Goal: Information Seeking & Learning: Learn about a topic

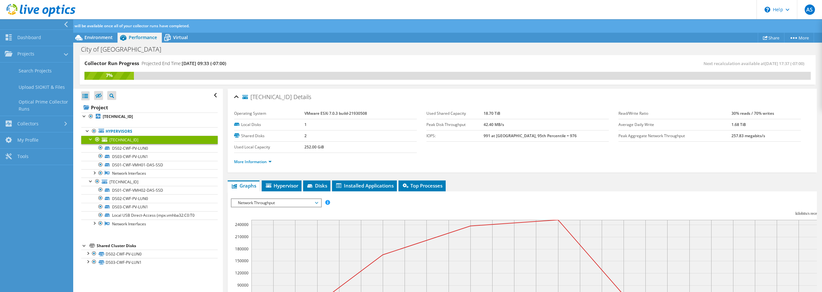
scroll to position [13, 0]
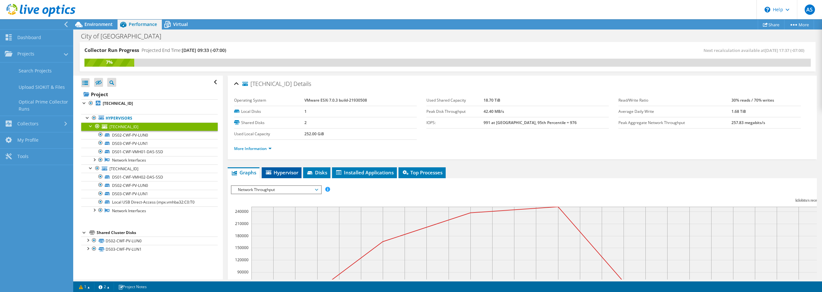
click at [274, 173] on span "Hypervisor" at bounding box center [281, 173] width 33 height 6
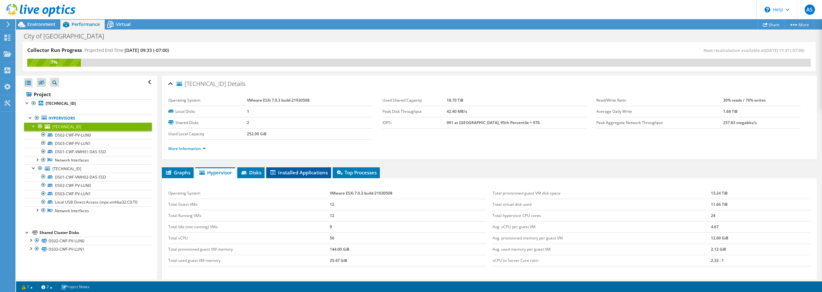
click at [275, 171] on icon at bounding box center [272, 172] width 5 height 4
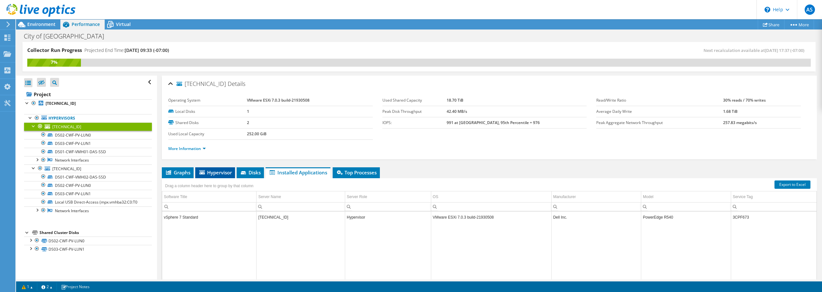
click at [225, 175] on span "Hypervisor" at bounding box center [214, 173] width 33 height 6
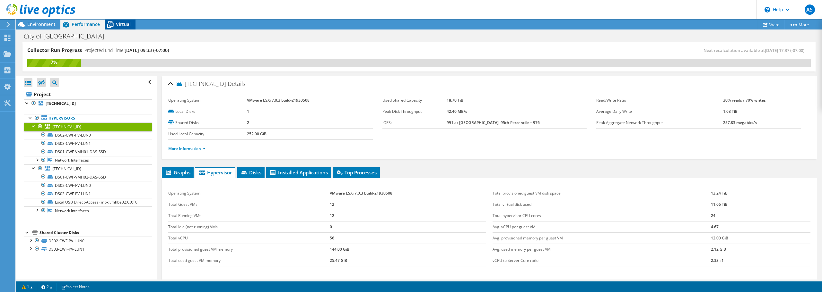
click at [109, 21] on icon at bounding box center [110, 24] width 11 height 11
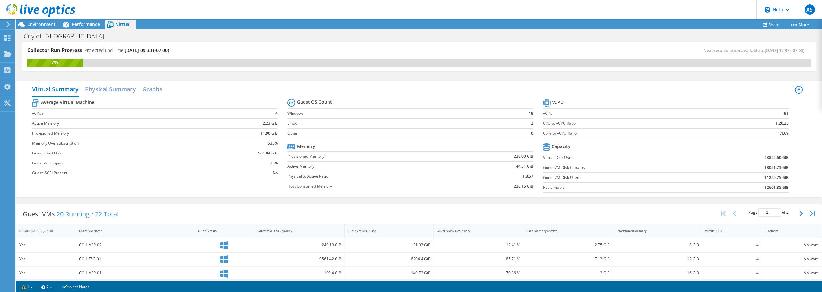
click at [370, 144] on tr "Memory" at bounding box center [410, 147] width 246 height 10
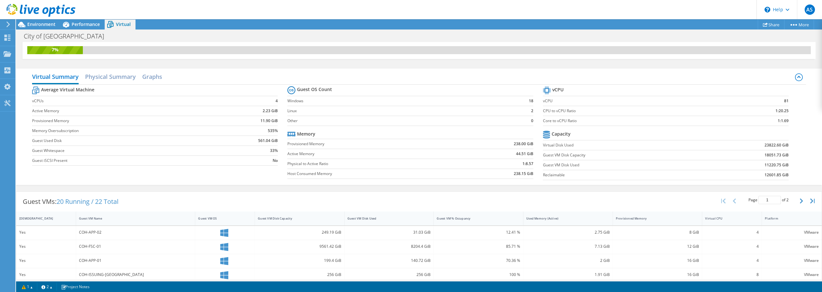
scroll to position [0, 0]
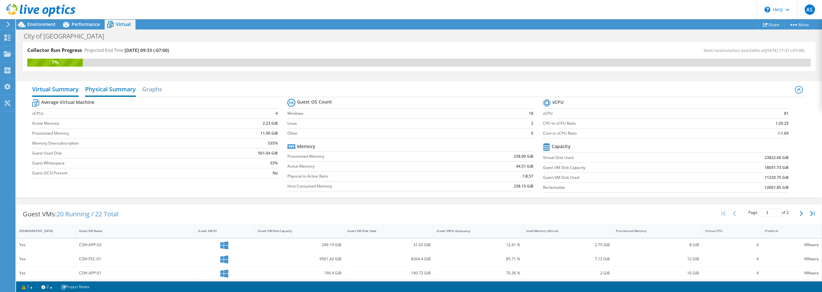
click at [106, 90] on h2 "Physical Summary" at bounding box center [110, 90] width 51 height 14
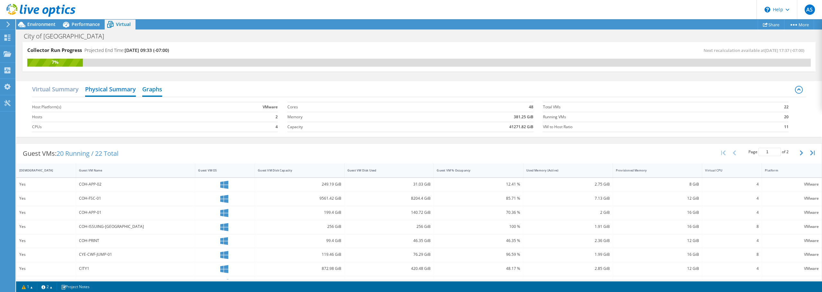
click at [155, 90] on h2 "Graphs" at bounding box center [152, 90] width 20 height 14
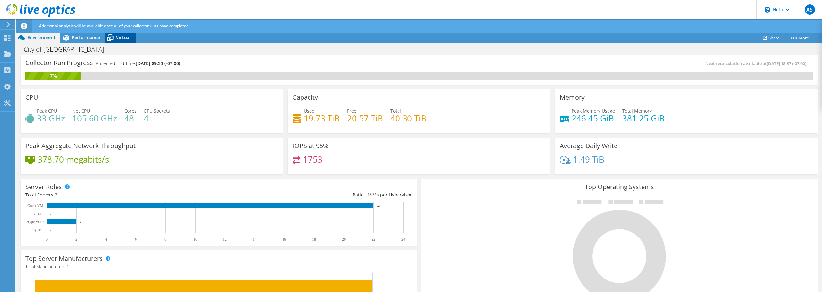
click at [126, 38] on span "Virtual" at bounding box center [123, 37] width 15 height 6
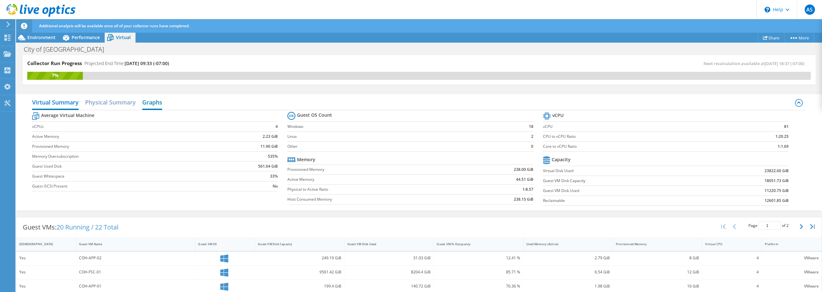
click at [157, 105] on h2 "Graphs" at bounding box center [152, 103] width 20 height 14
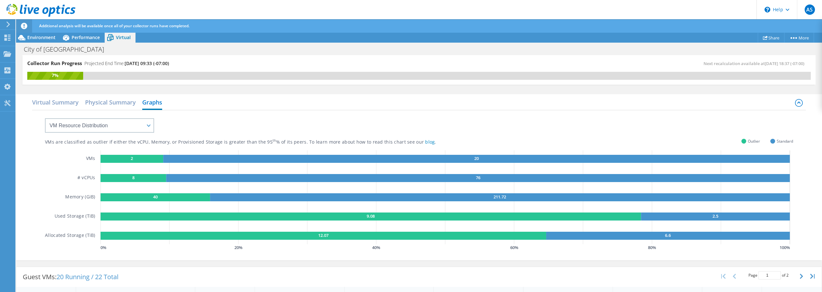
scroll to position [192, 0]
click at [150, 127] on select "VM Resource Distribution Provisioning Contrast Over Provisioning" at bounding box center [99, 125] width 109 height 14
select select "Provisioning Contrast"
click at [45, 118] on select "VM Resource Distribution Provisioning Contrast Over Provisioning" at bounding box center [99, 125] width 109 height 14
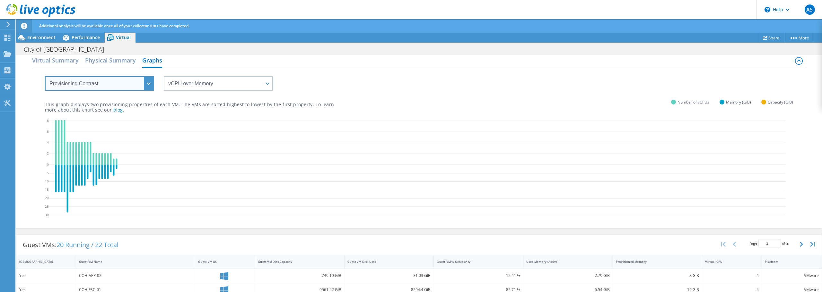
scroll to position [0, 0]
click at [257, 93] on div "This graph displays two provisioning properties of each VM. The VMs are sorted …" at bounding box center [419, 102] width 748 height 22
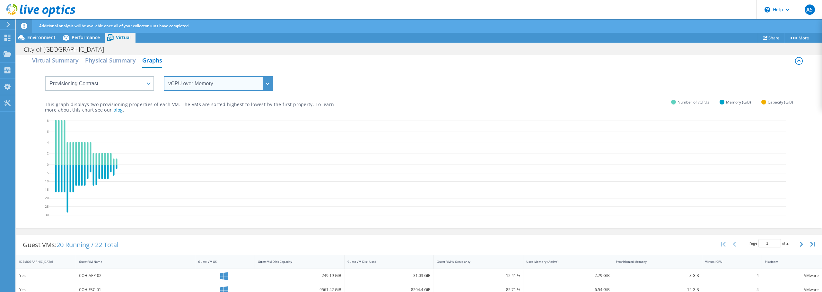
click at [258, 90] on select "vCPU over Memory vCPU over Capacity Memory over vCPU Memory over Capacity Capac…" at bounding box center [218, 83] width 109 height 14
click at [370, 101] on div "This graph displays two provisioning properties of each VM. The VMs are sorted …" at bounding box center [419, 102] width 748 height 22
click at [28, 55] on div "Projects" at bounding box center [30, 54] width 31 height 16
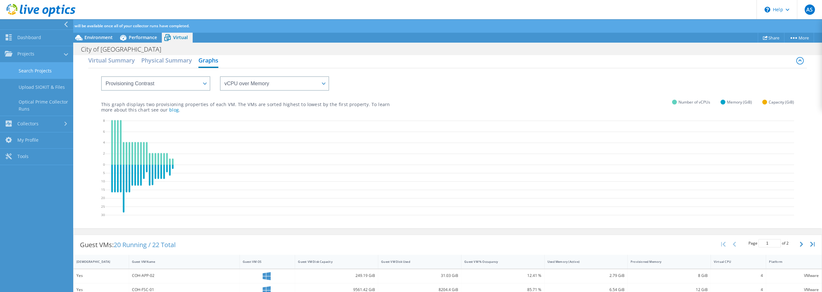
click at [39, 71] on link "Search Projects" at bounding box center [36, 71] width 73 height 16
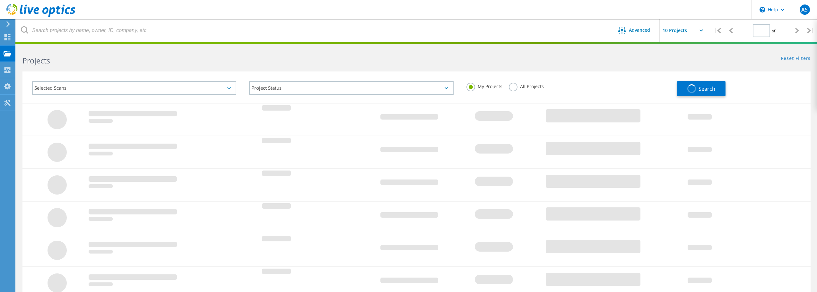
type input "1"
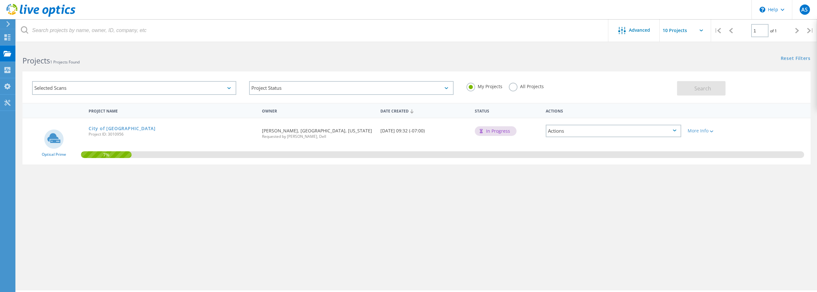
click at [633, 134] on div "Actions" at bounding box center [613, 131] width 135 height 13
click at [578, 122] on div "View Project" at bounding box center [613, 121] width 134 height 10
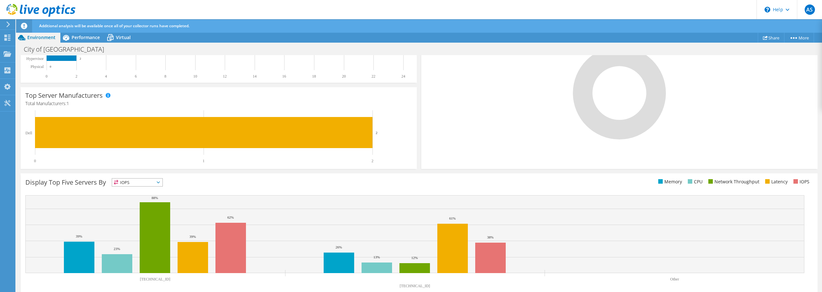
scroll to position [174, 0]
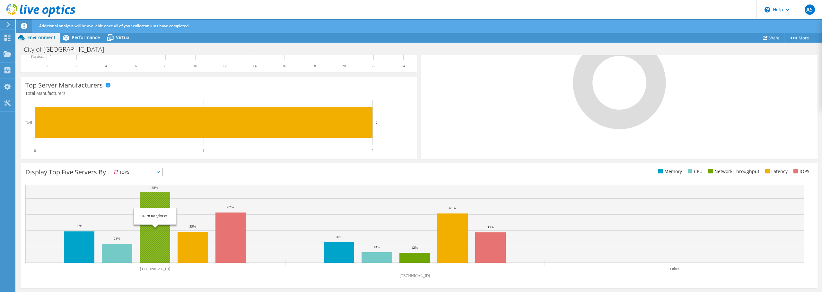
click at [165, 203] on rect at bounding box center [155, 227] width 31 height 71
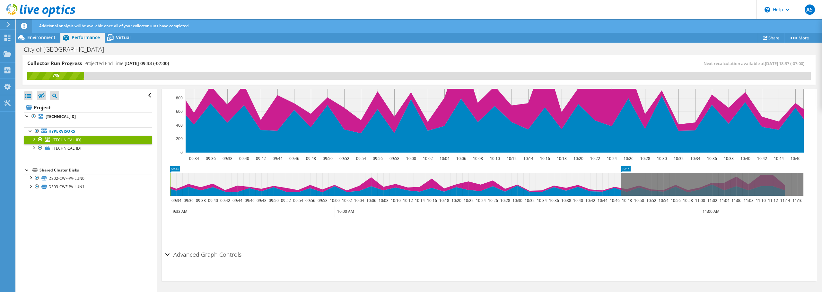
scroll to position [460, 0]
click at [34, 139] on div at bounding box center [34, 139] width 6 height 6
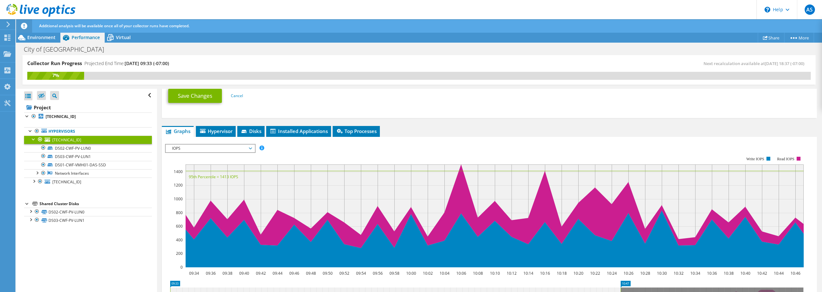
scroll to position [332, 0]
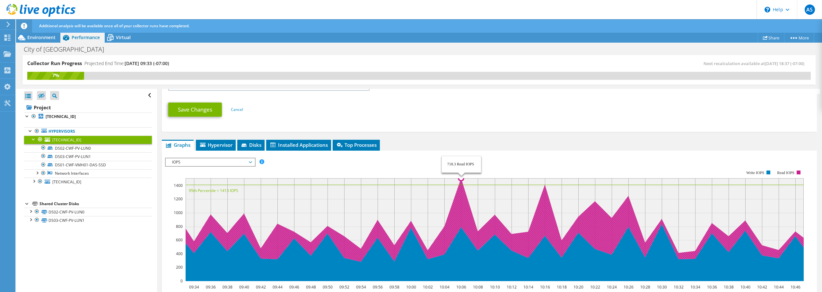
click at [461, 180] on icon at bounding box center [603, 214] width 852 height 98
